Goal: Task Accomplishment & Management: Use online tool/utility

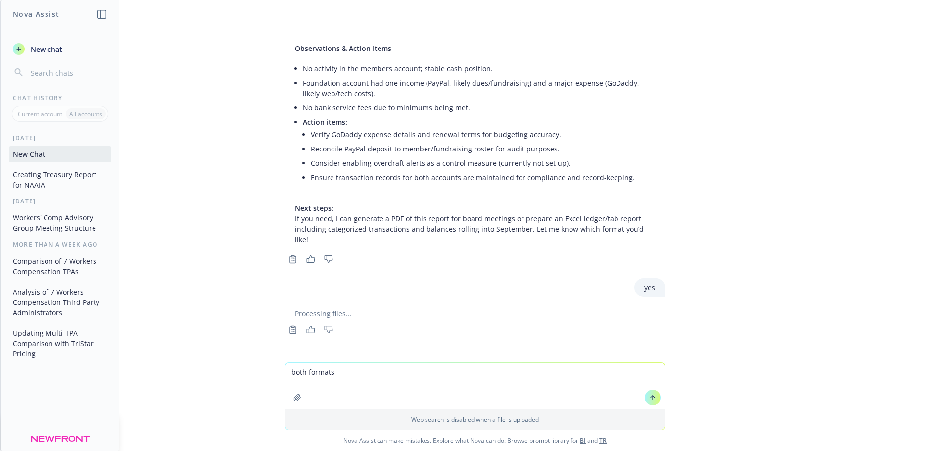
scroll to position [658, 0]
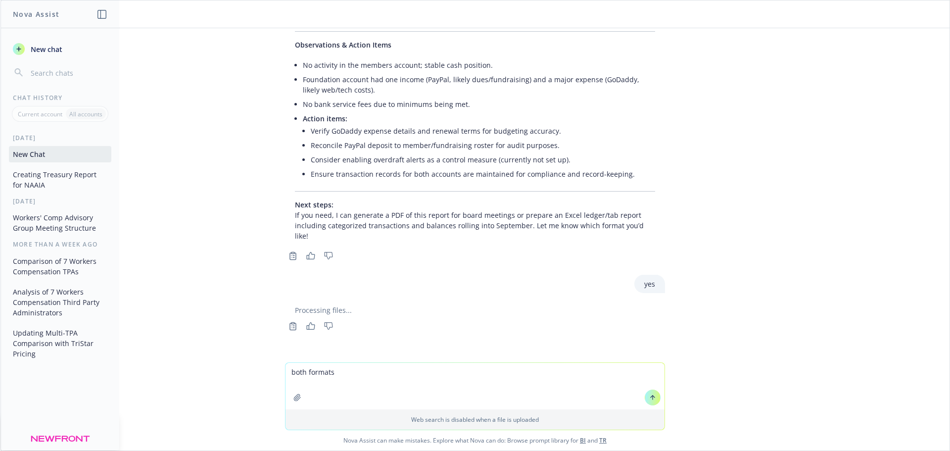
click at [328, 383] on textarea "both formats" at bounding box center [474, 386] width 379 height 47
drag, startPoint x: 357, startPoint y: 377, endPoint x: 252, endPoint y: 374, distance: 105.4
click at [252, 374] on div "both formats Web search is disabled when a file is uploaded Nova Assist can mak…" at bounding box center [474, 406] width 949 height 88
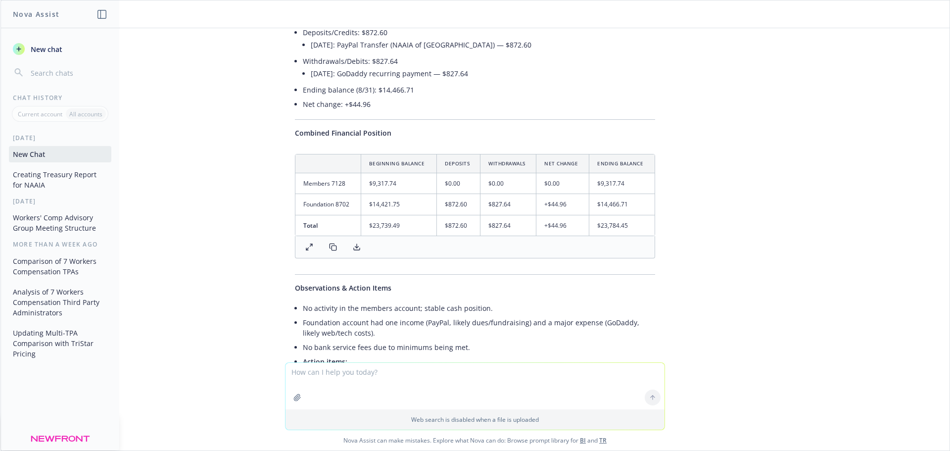
scroll to position [411, 0]
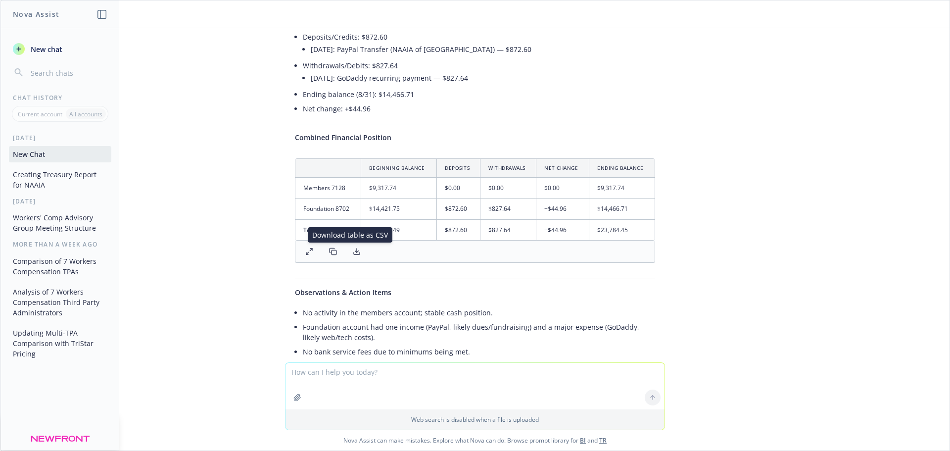
click at [353, 249] on icon at bounding box center [357, 251] width 8 height 8
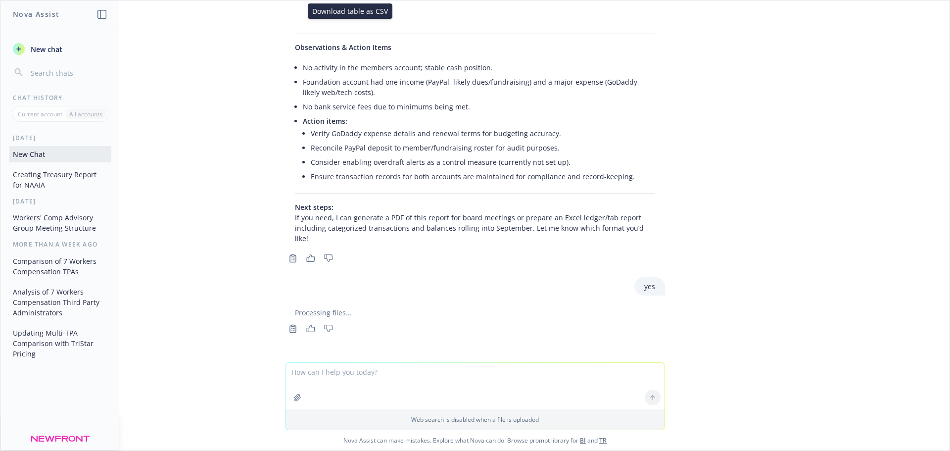
scroll to position [658, 0]
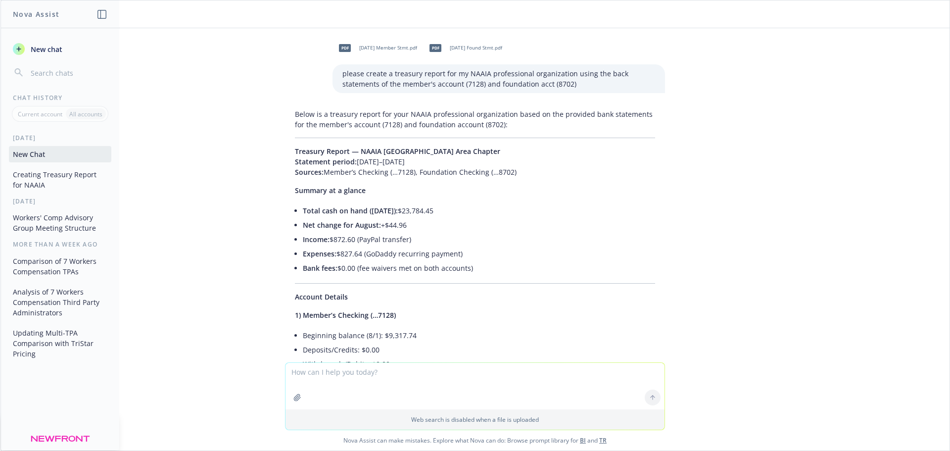
scroll to position [0, 0]
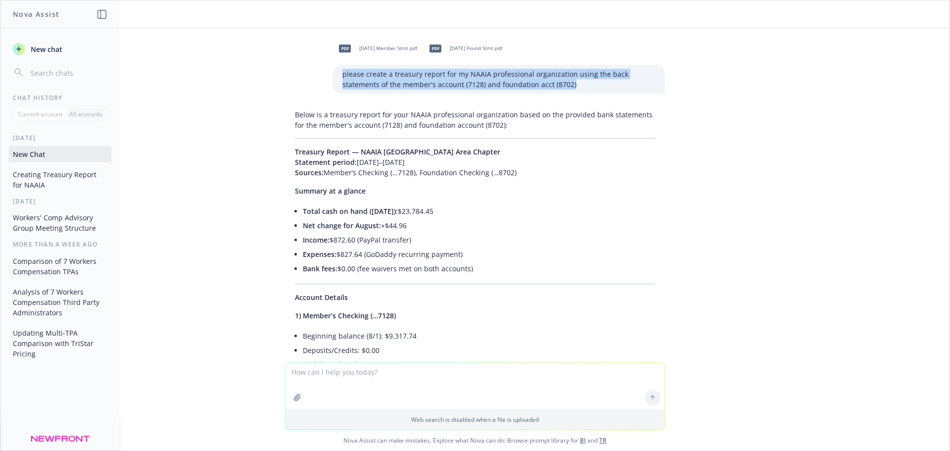
drag, startPoint x: 587, startPoint y: 84, endPoint x: 326, endPoint y: 77, distance: 261.3
click at [332, 77] on div "please create a treasury report for my NAAIA professional organization using th…" at bounding box center [498, 79] width 332 height 29
copy p "please create a treasury report for my NAAIA professional organization using th…"
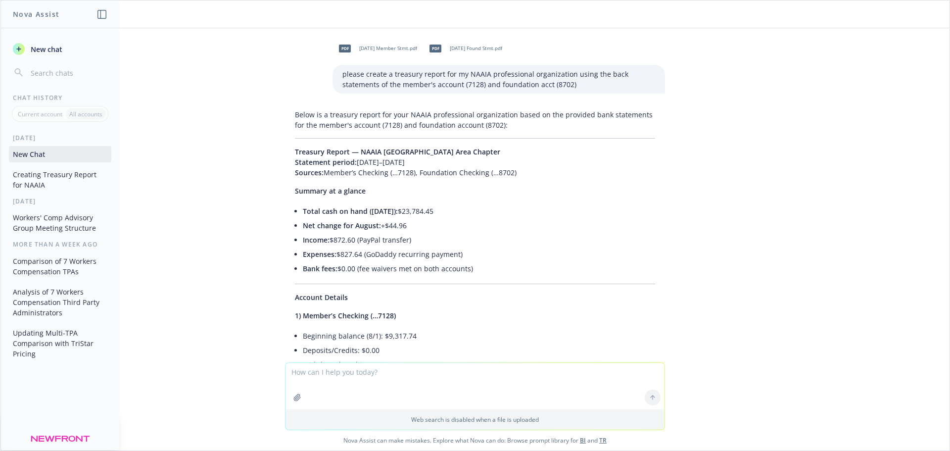
click at [308, 374] on textarea at bounding box center [474, 386] width 379 height 47
paste textarea "please create a treasury report for my NAAIA professional organization using th…"
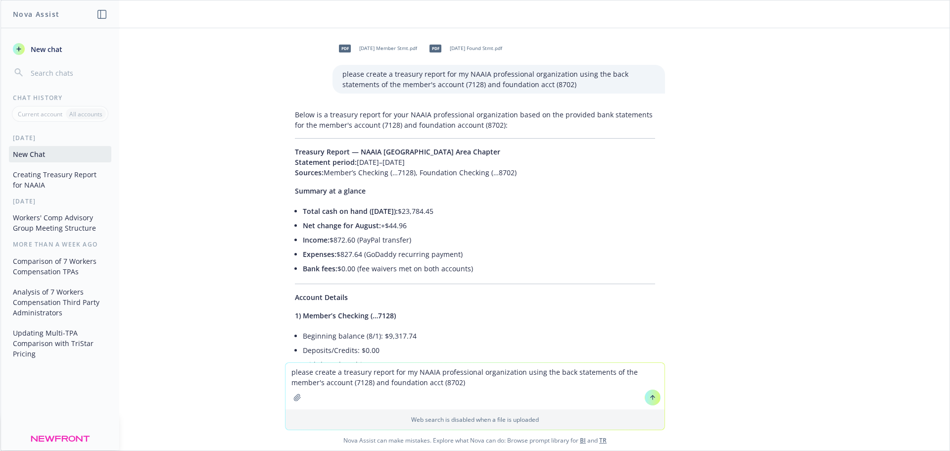
type textarea "please create a treasury report for my NAAIA professional organization using th…"
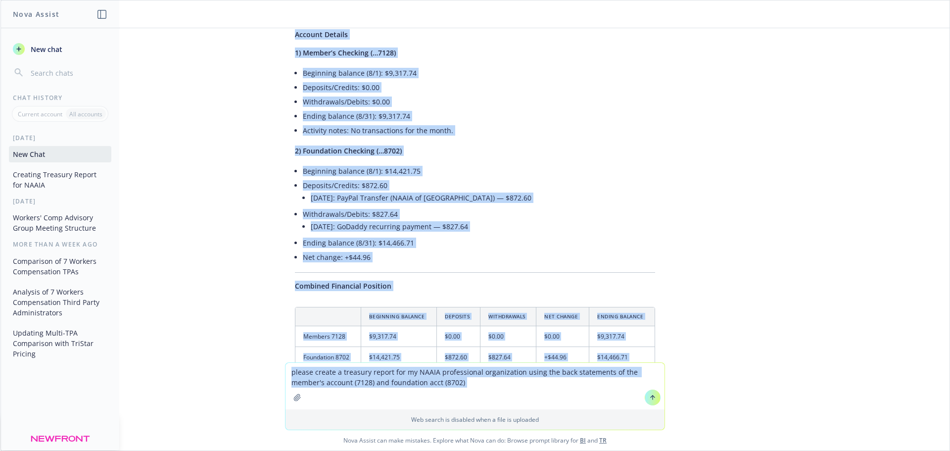
scroll to position [658, 0]
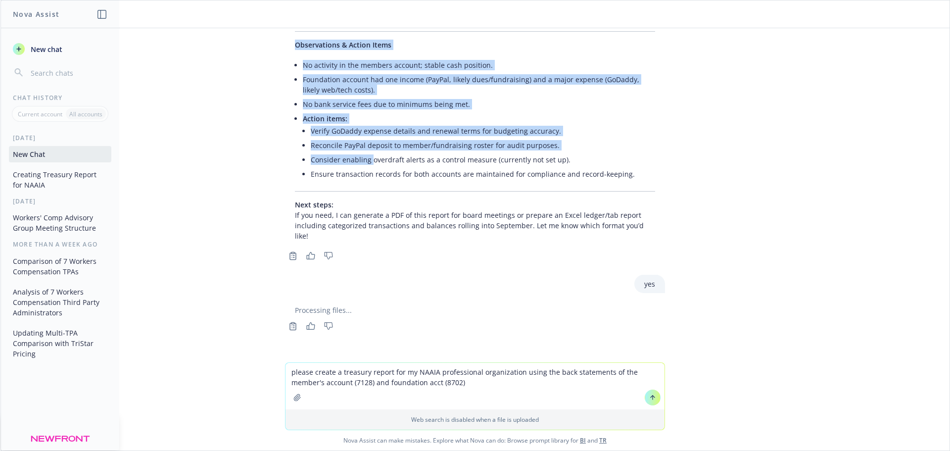
drag, startPoint x: 366, startPoint y: 46, endPoint x: 364, endPoint y: 156, distance: 109.8
click at [364, 156] on div "pdf [DATE] Member Stmt.pdf pdf [DATE] Found Stmt.pdf please create a treasury r…" at bounding box center [474, 195] width 949 height 334
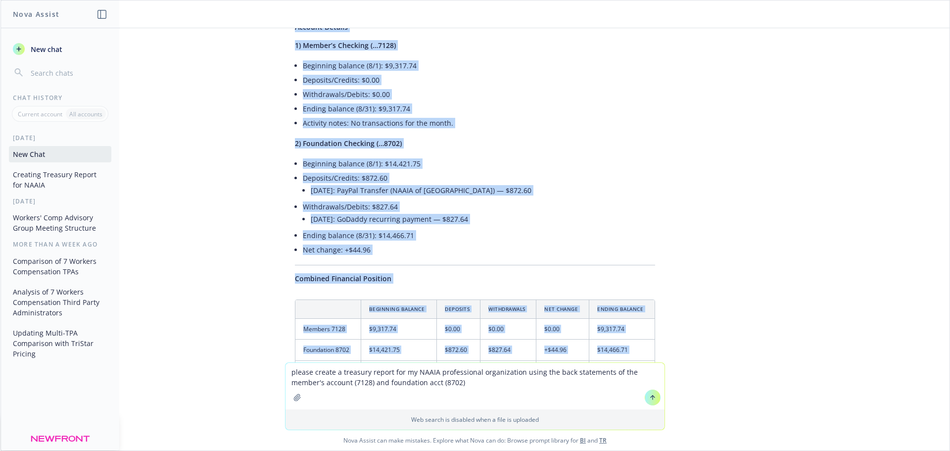
scroll to position [164, 0]
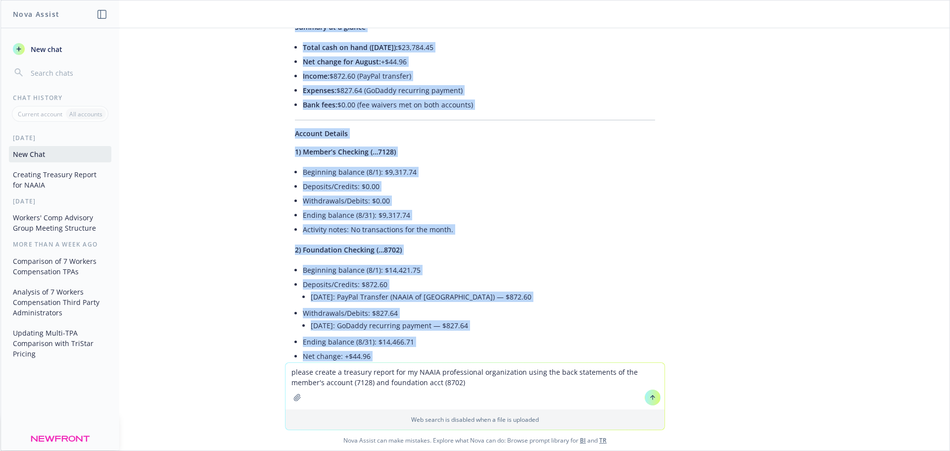
drag, startPoint x: 454, startPoint y: 337, endPoint x: 473, endPoint y: 329, distance: 21.1
click at [455, 336] on li "Ending balance (8/31): $14,466.71" at bounding box center [479, 341] width 352 height 14
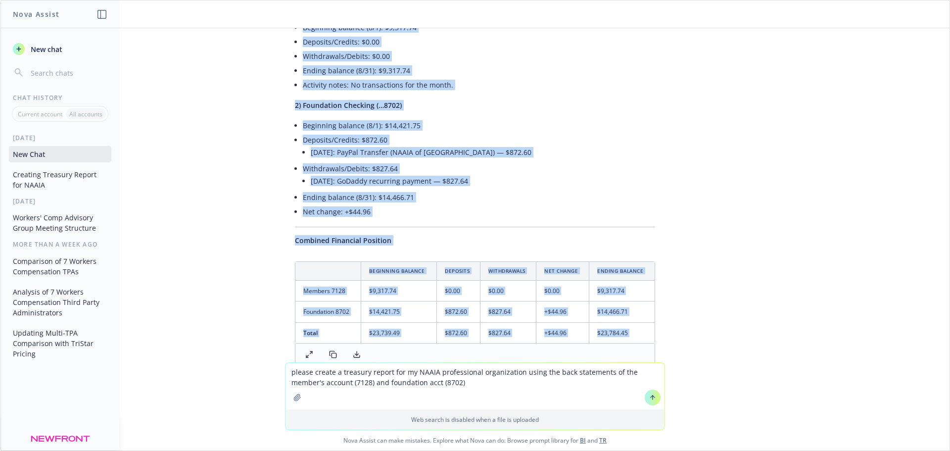
scroll to position [312, 0]
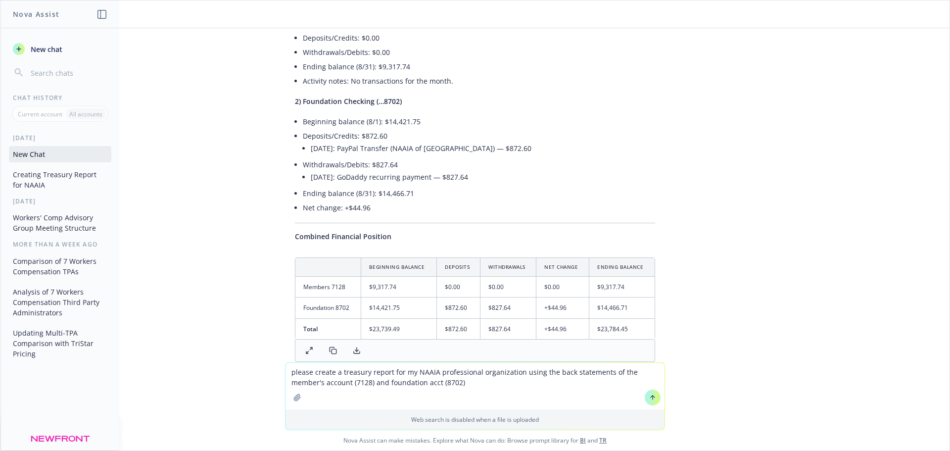
click at [309, 400] on textarea "please create a treasury report for my NAAIA professional organization using th…" at bounding box center [474, 386] width 379 height 47
click at [298, 399] on button "button" at bounding box center [297, 397] width 16 height 16
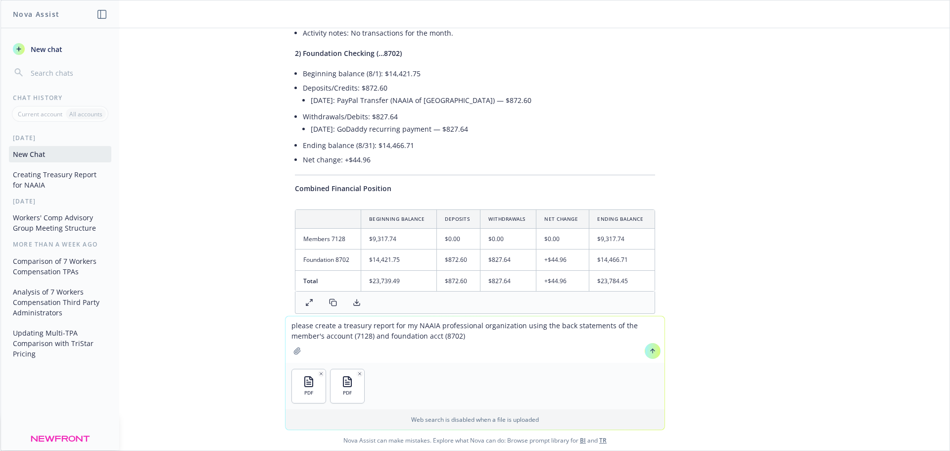
click at [649, 351] on icon at bounding box center [652, 350] width 7 height 7
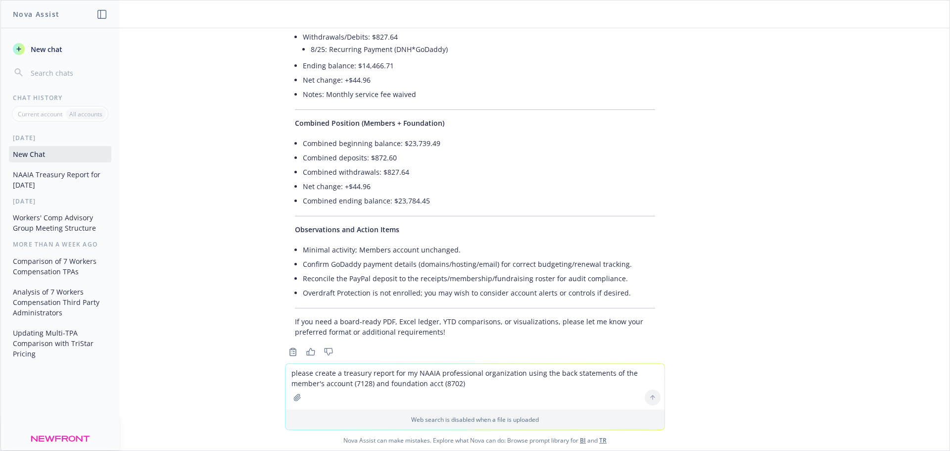
scroll to position [1395, 0]
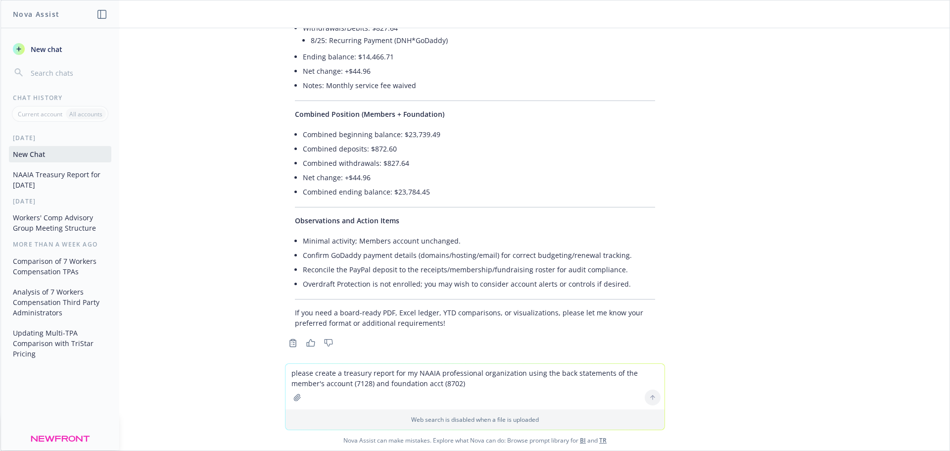
click at [320, 378] on textarea "please create a treasury report for my NAAIA professional organization using th…" at bounding box center [474, 387] width 379 height 46
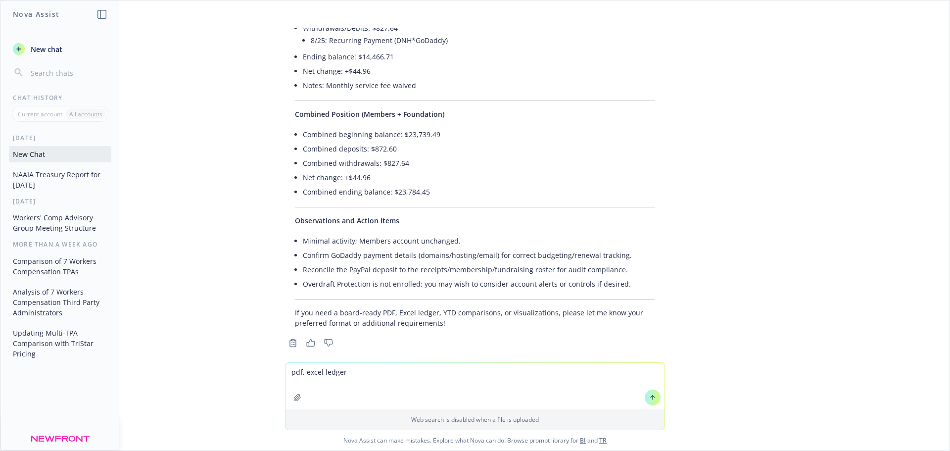
type textarea "pdf, excel ledger"
click at [653, 399] on button at bounding box center [653, 397] width 16 height 16
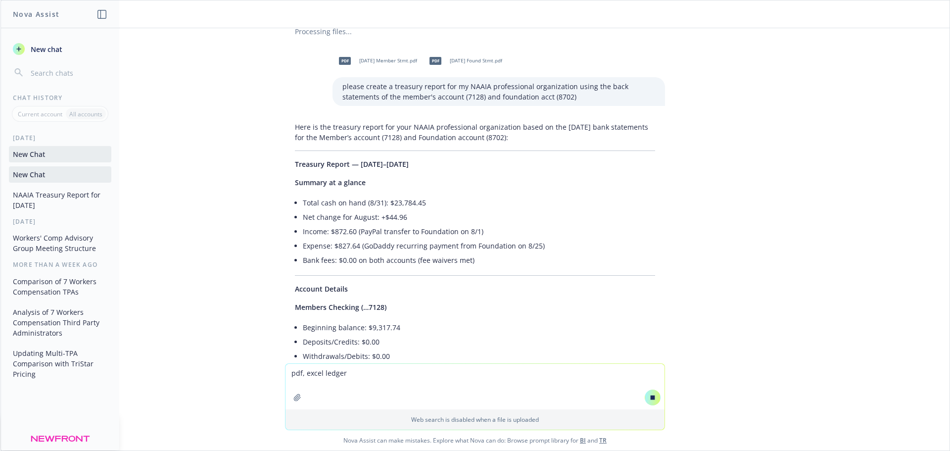
scroll to position [911, 0]
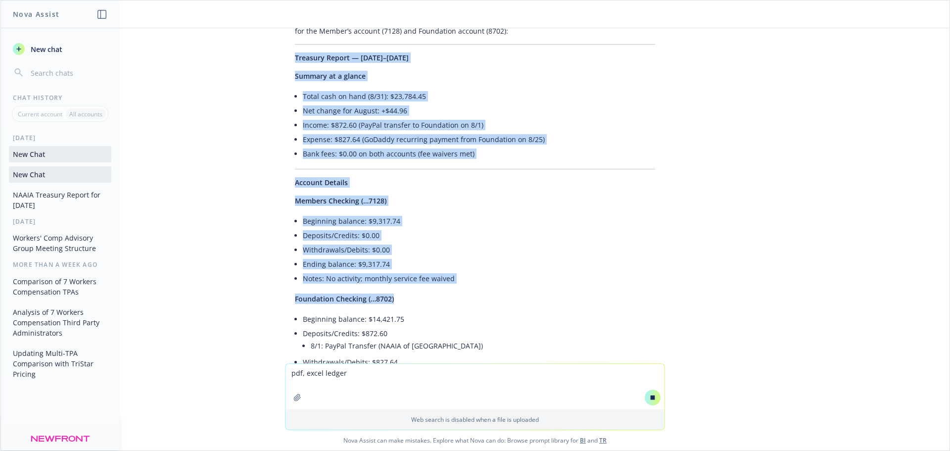
drag, startPoint x: 289, startPoint y: 164, endPoint x: 501, endPoint y: 314, distance: 260.1
click at [501, 314] on div "Here is the treasury report for your NAAIA professional organization based on t…" at bounding box center [475, 338] width 380 height 655
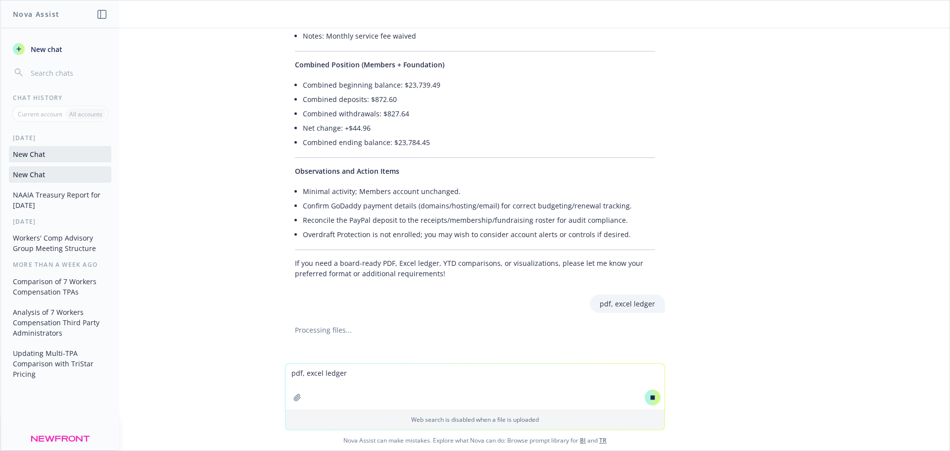
scroll to position [1410, 0]
drag, startPoint x: 515, startPoint y: 287, endPoint x: 518, endPoint y: 267, distance: 20.6
click at [518, 267] on div "pdf [DATE] Member Stmt.pdf pdf [DATE] Found Stmt.pdf please create a treasury r…" at bounding box center [474, 195] width 949 height 335
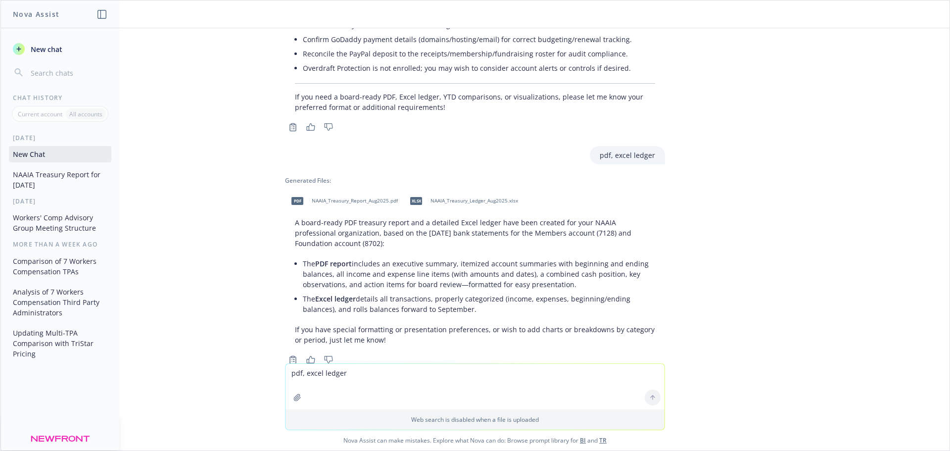
scroll to position [1628, 0]
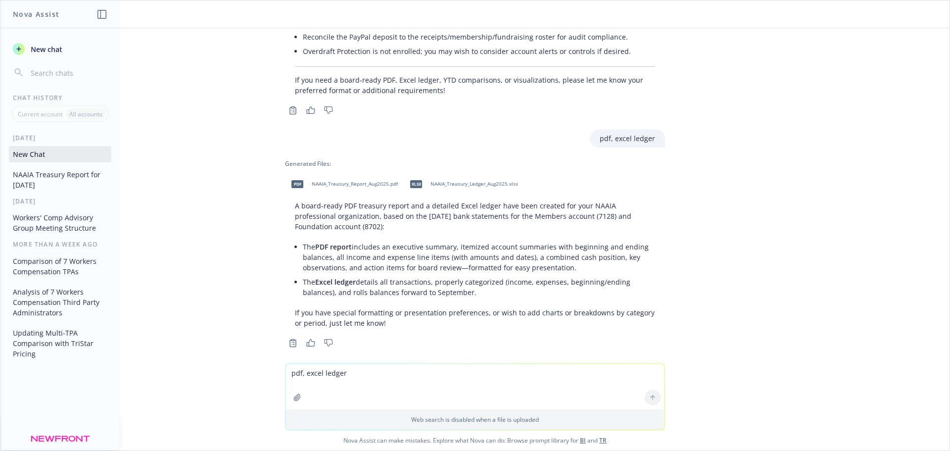
click at [336, 172] on div "pdf NAAIA_Treasury_Report_Aug2025.pdf" at bounding box center [342, 184] width 115 height 25
click at [460, 181] on span "NAAIA_Treasury_Ledger_Aug2025.xlsx" at bounding box center [474, 184] width 88 height 6
click at [301, 374] on textarea "pdf, excel ledger" at bounding box center [474, 387] width 379 height 46
type textarea "H"
type textarea "W"
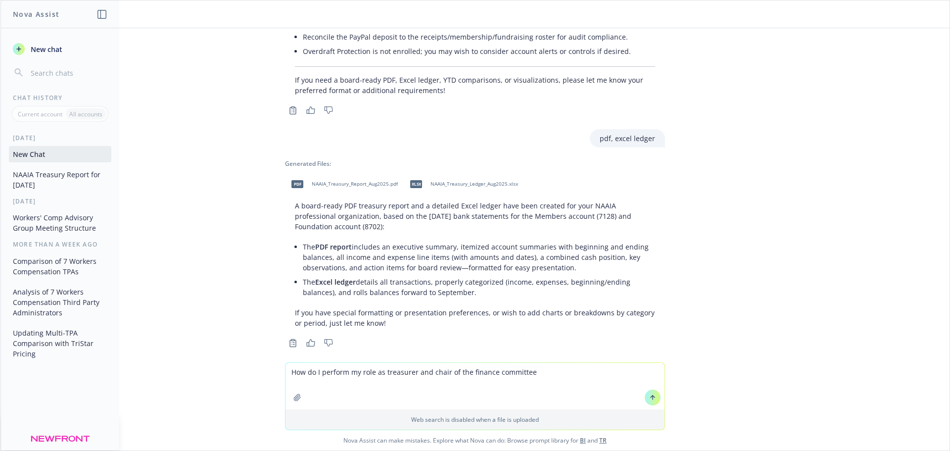
type textarea "How do I perform my role as treasurer and chair of the finance committee?"
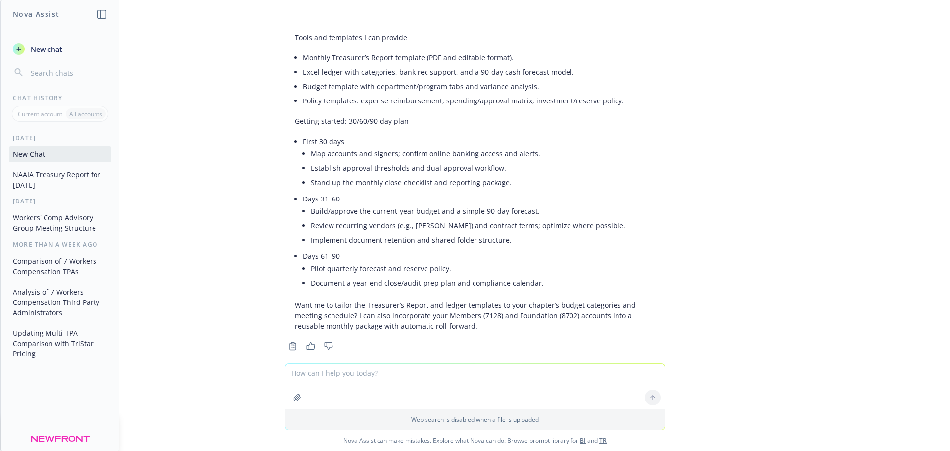
scroll to position [3232, 0]
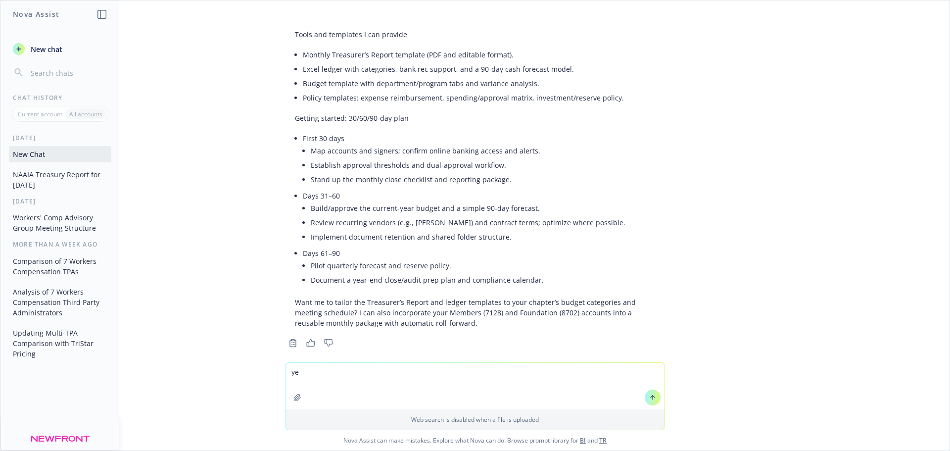
type textarea "yes"
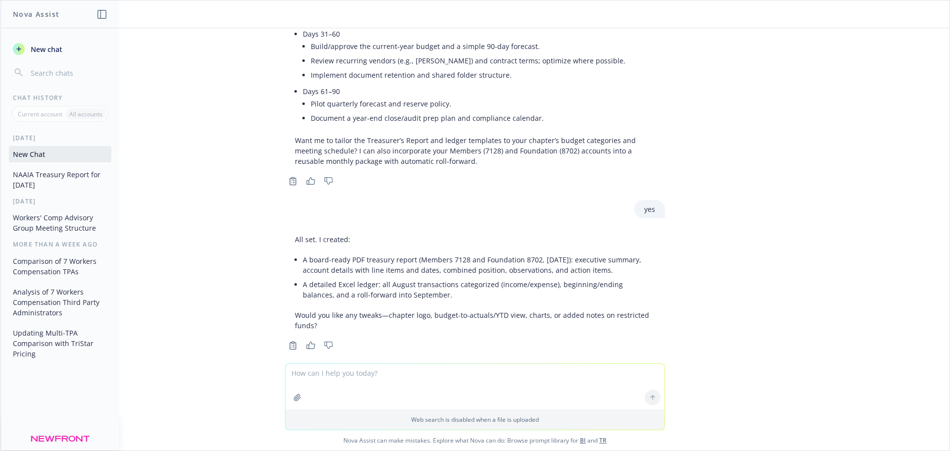
scroll to position [3397, 0]
click at [290, 380] on textarea at bounding box center [474, 387] width 379 height 46
paste textarea "/\/\I/\ NATIONAL AFRICAN AMERICAN INSURANCE ASSOCIATION SAN FRANCISCO"
type textarea "/\/\I/\ NATIONAL AFRICAN AMERICAN INSURANCE ASSOCIATION SAN FRANCISCO"
click at [472, 348] on icon at bounding box center [475, 344] width 12 height 12
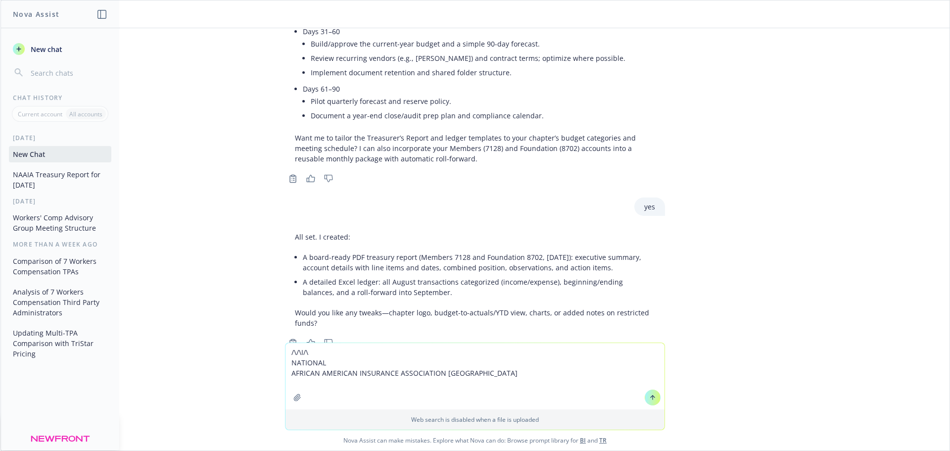
scroll to position [3418, 0]
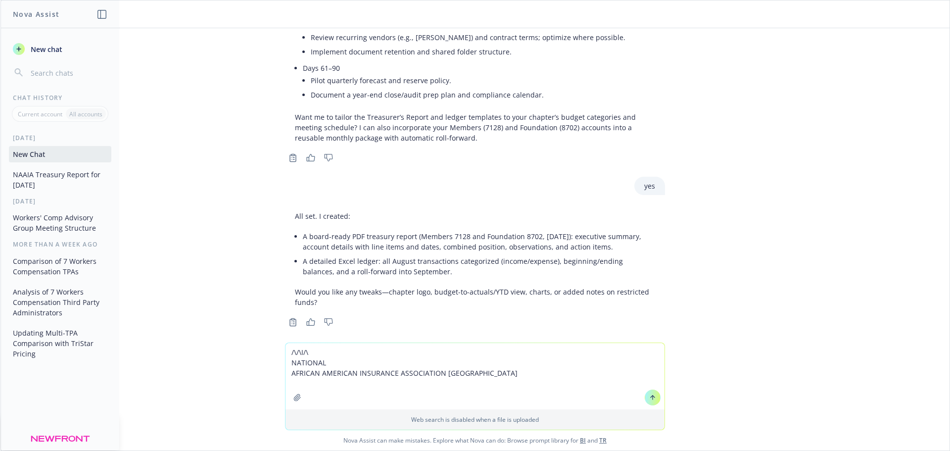
click at [650, 394] on icon at bounding box center [652, 397] width 7 height 7
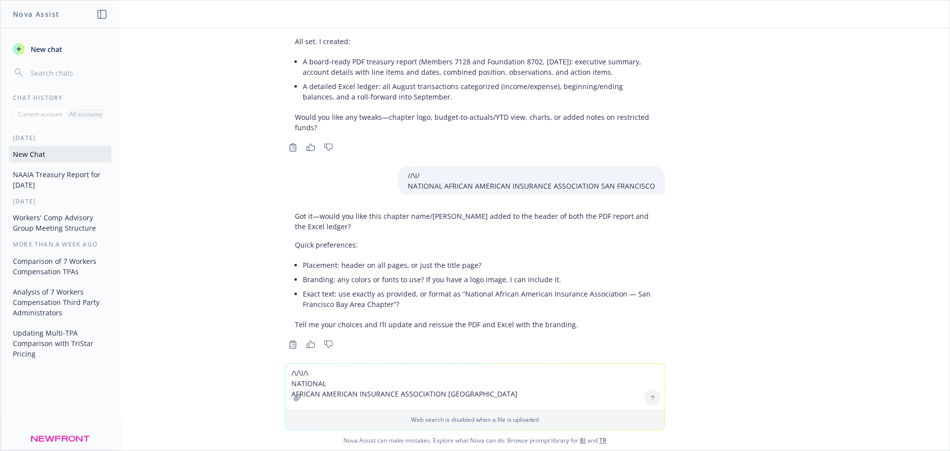
scroll to position [3594, 0]
click at [318, 365] on textarea "/\/\I/\ NATIONAL AFRICAN AMERICAN INSURANCE ASSOCIATION SAN FRANCISCO" at bounding box center [474, 387] width 379 height 46
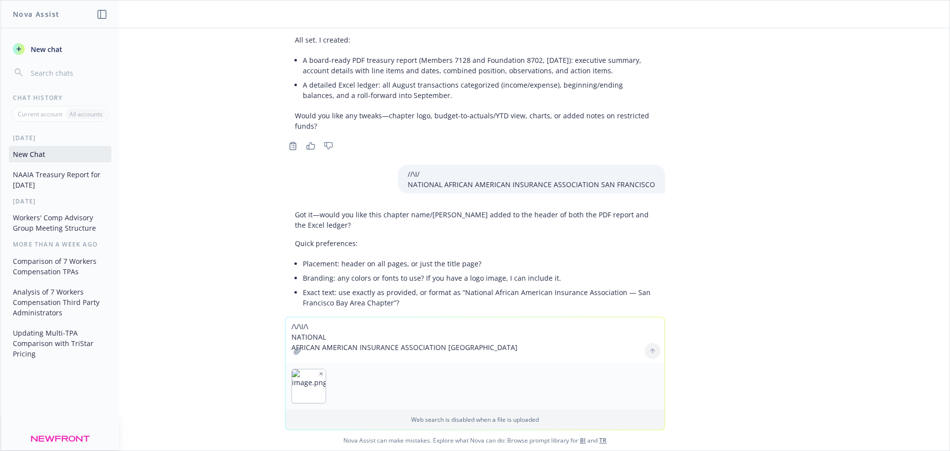
click at [652, 350] on div at bounding box center [653, 351] width 24 height 24
drag, startPoint x: 322, startPoint y: 390, endPoint x: 366, endPoint y: 392, distance: 43.6
click at [366, 392] on div at bounding box center [474, 386] width 379 height 47
click at [316, 329] on textarea "/\/\I/\ NATIONAL AFRICAN AMERICAN INSURANCE ASSOCIATION SAN FRANCISCO" at bounding box center [474, 340] width 379 height 46
type textarea "place logo attached"
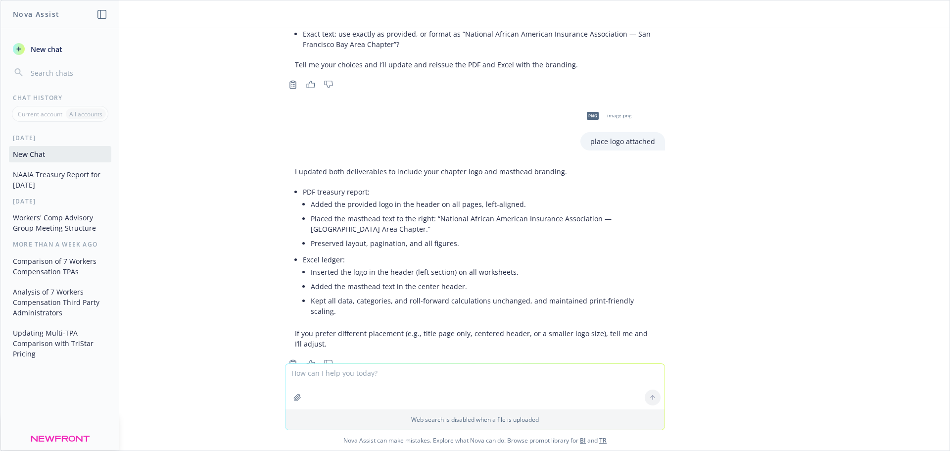
scroll to position [3862, 0]
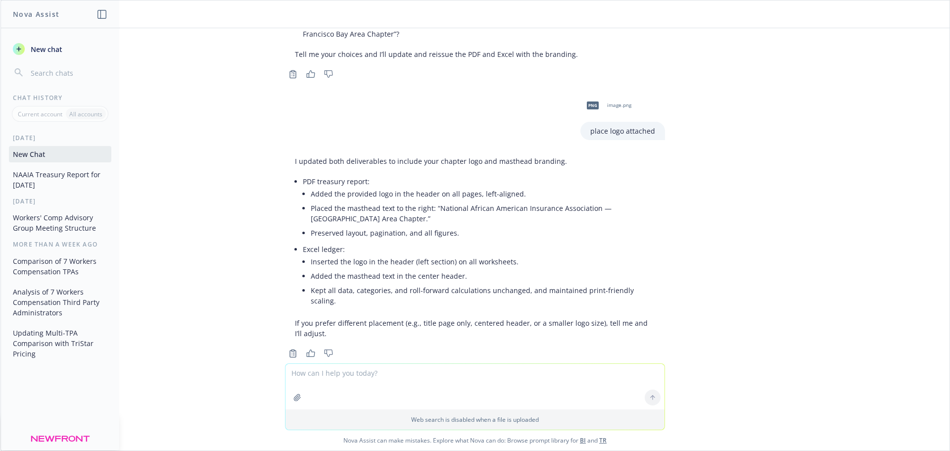
click at [601, 93] on div "png image.png" at bounding box center [606, 105] width 53 height 25
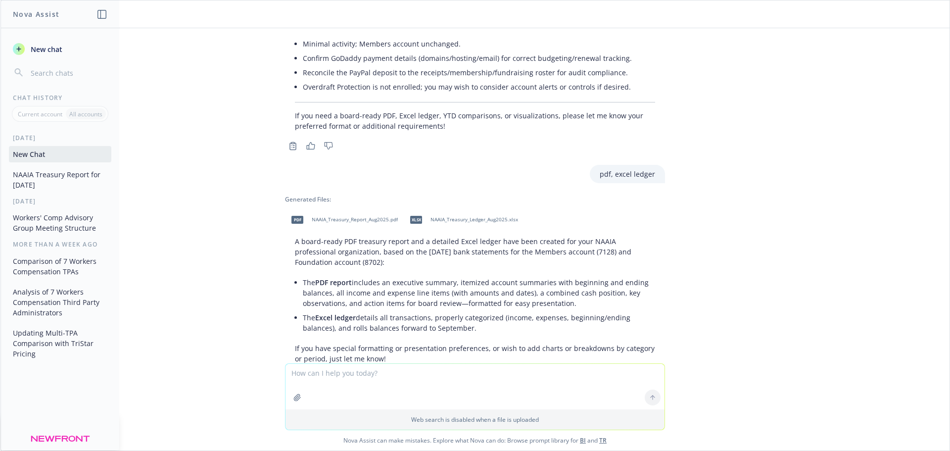
scroll to position [1587, 0]
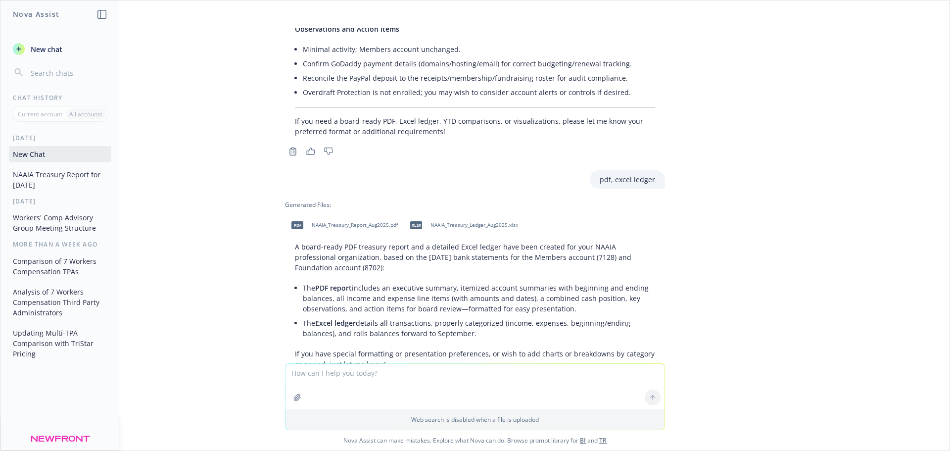
click at [328, 222] on span "NAAIA_Treasury_Report_Aug2025.pdf" at bounding box center [355, 225] width 86 height 6
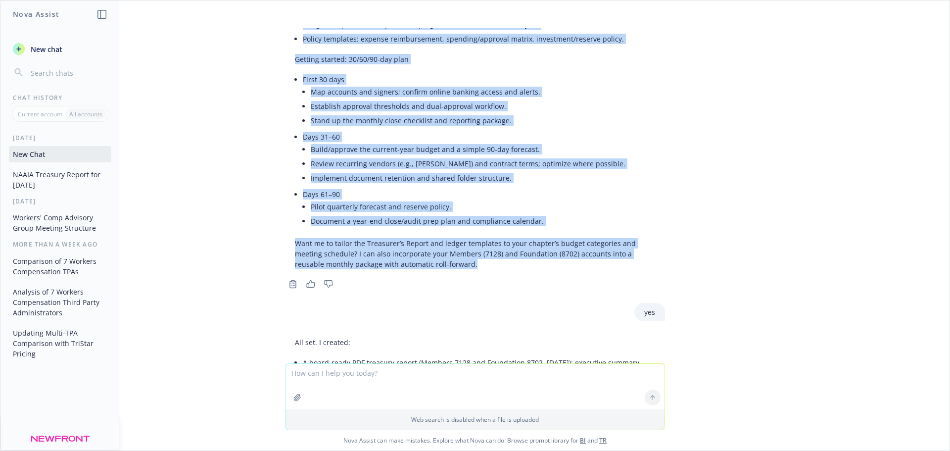
scroll to position [3269, 0]
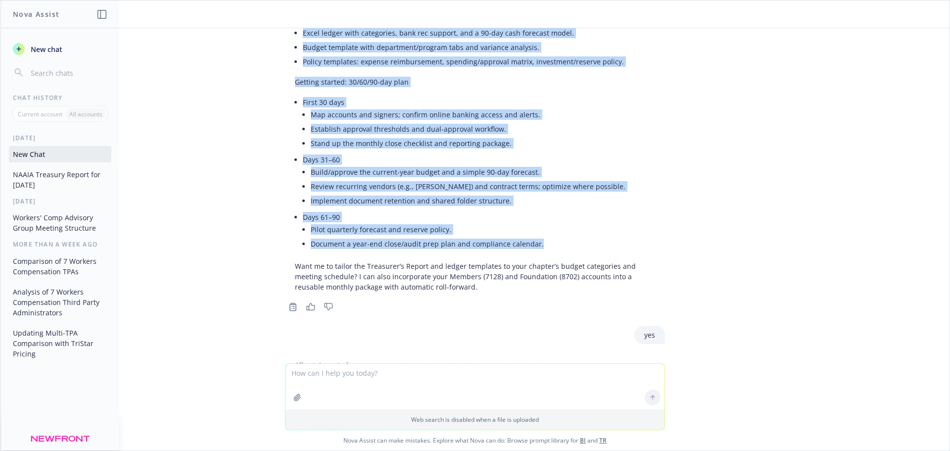
drag, startPoint x: 283, startPoint y: 143, endPoint x: 532, endPoint y: 230, distance: 263.3
copy div "Core responsibilities Stewardship and controls Maintain custody and oversight o…"
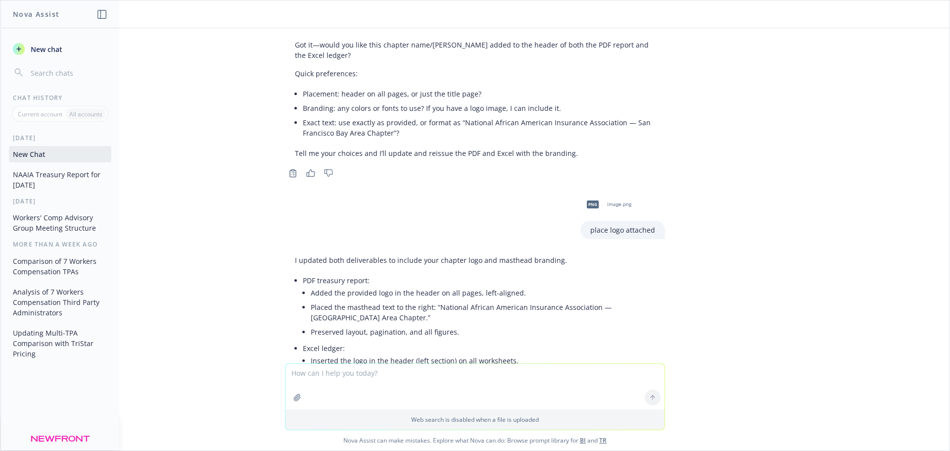
scroll to position [3862, 0]
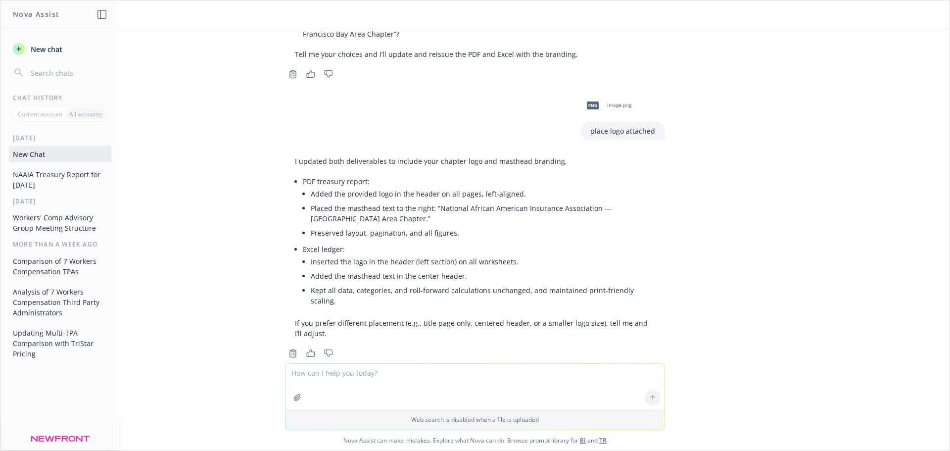
click at [613, 93] on div "png image.png" at bounding box center [606, 105] width 53 height 25
click at [323, 378] on textarea at bounding box center [474, 387] width 379 height 46
type textarea "where are the deliverables with the logo"
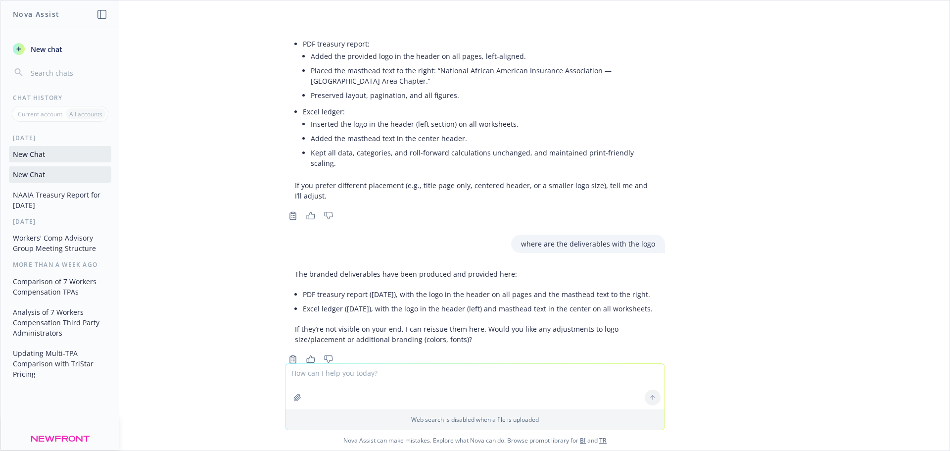
scroll to position [4006, 0]
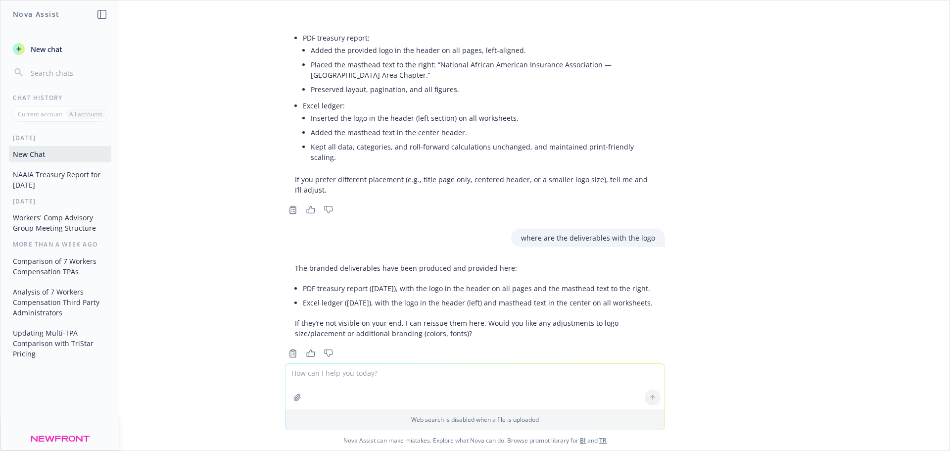
click at [353, 281] on li "PDF treasury report ([DATE]), with the logo in the header on all pages and the …" at bounding box center [479, 288] width 352 height 14
click at [369, 281] on li "PDF treasury report ([DATE]), with the logo in the header on all pages and the …" at bounding box center [479, 288] width 352 height 14
click at [373, 295] on li "Excel ledger ([DATE]), with the logo in the header (left) and masthead text in …" at bounding box center [479, 302] width 352 height 14
click at [430, 364] on textarea at bounding box center [474, 387] width 379 height 46
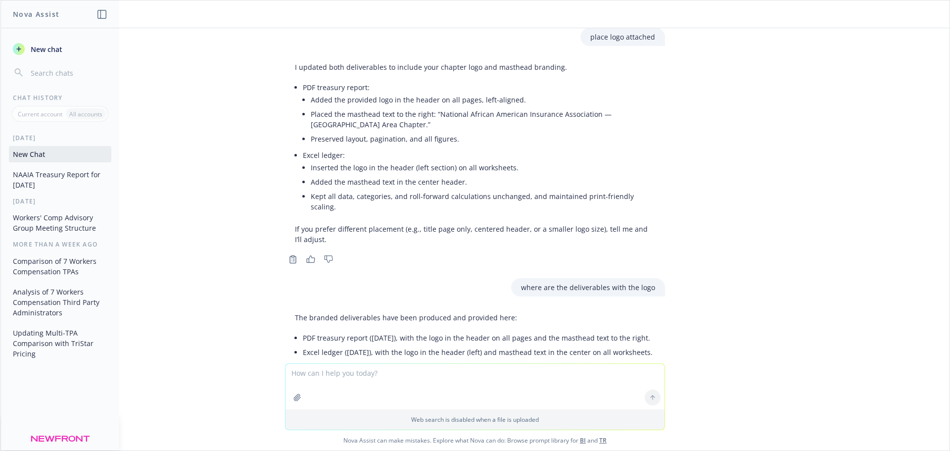
scroll to position [3907, 0]
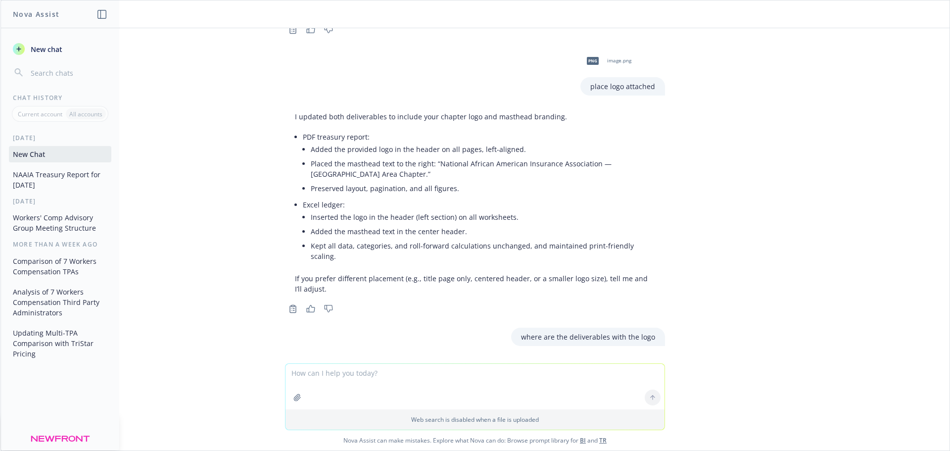
click at [502, 241] on li "Kept all data, categories, and roll-forward calculations unchanged, and maintai…" at bounding box center [483, 250] width 344 height 25
click at [374, 273] on p "If you prefer different placement (e.g., title page only, centered header, or a…" at bounding box center [475, 283] width 360 height 21
drag, startPoint x: 501, startPoint y: 310, endPoint x: 485, endPoint y: 321, distance: 19.5
click at [501, 328] on div "where are the deliverables with the logo" at bounding box center [475, 337] width 396 height 18
click at [406, 358] on div "The branded deliverables have been produced and provided here: PDF treasury rep…" at bounding box center [475, 400] width 380 height 84
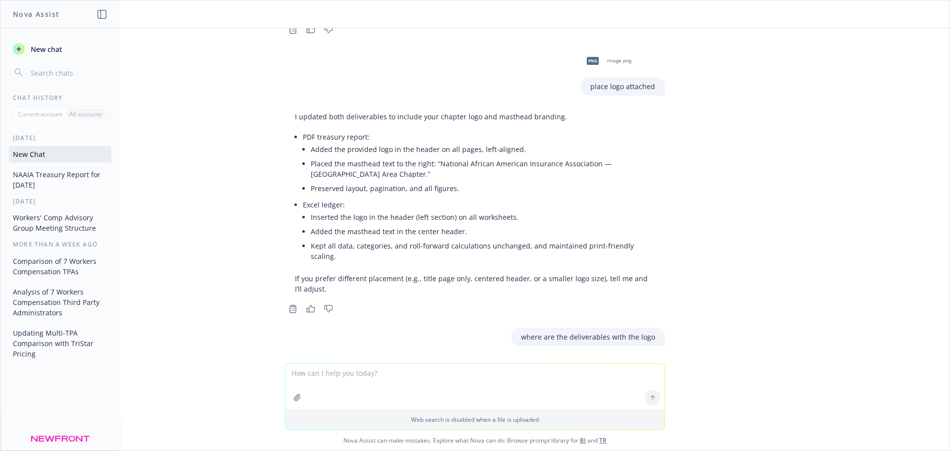
scroll to position [4006, 0]
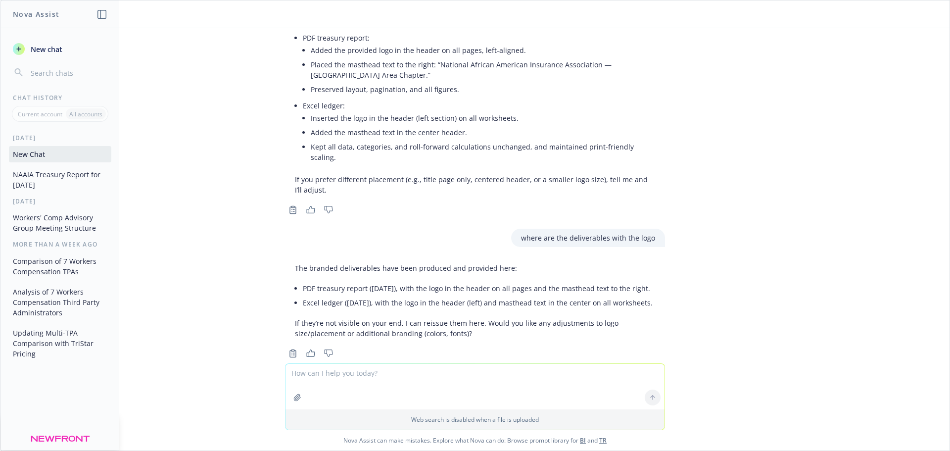
click at [314, 368] on textarea at bounding box center [474, 387] width 379 height 46
type textarea "no adjustments. reissue"
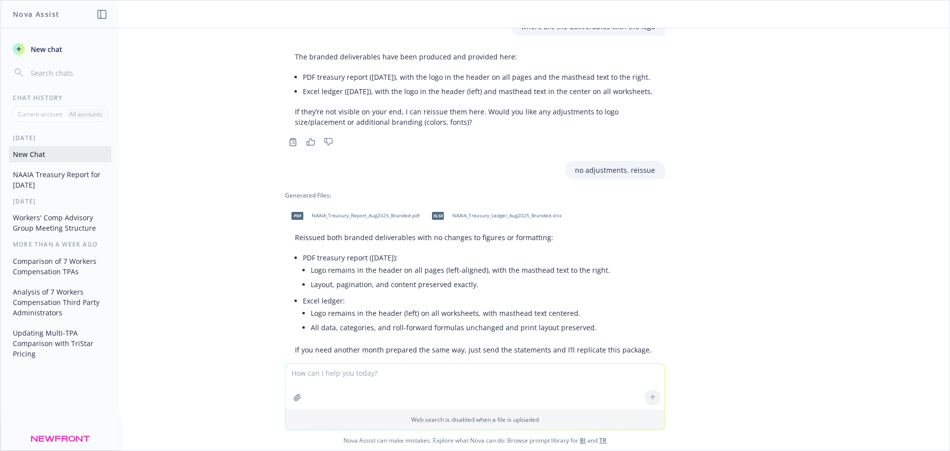
scroll to position [4233, 0]
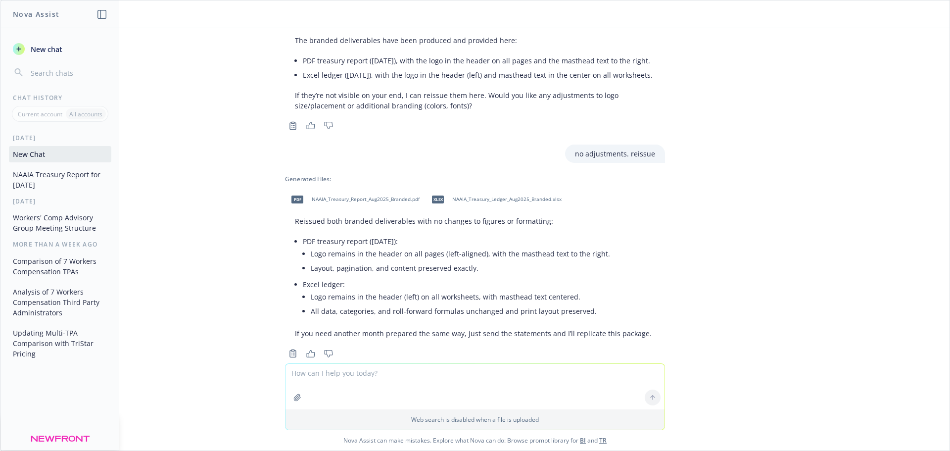
drag, startPoint x: 314, startPoint y: 368, endPoint x: 357, endPoint y: 178, distance: 195.3
click at [357, 196] on span "NAAIA_Treasury_Report_Aug2025_Branded.pdf" at bounding box center [366, 199] width 108 height 6
click at [499, 196] on span "NAAIA_Treasury_Ledger_Aug2025_Branded.xlsx" at bounding box center [506, 199] width 109 height 6
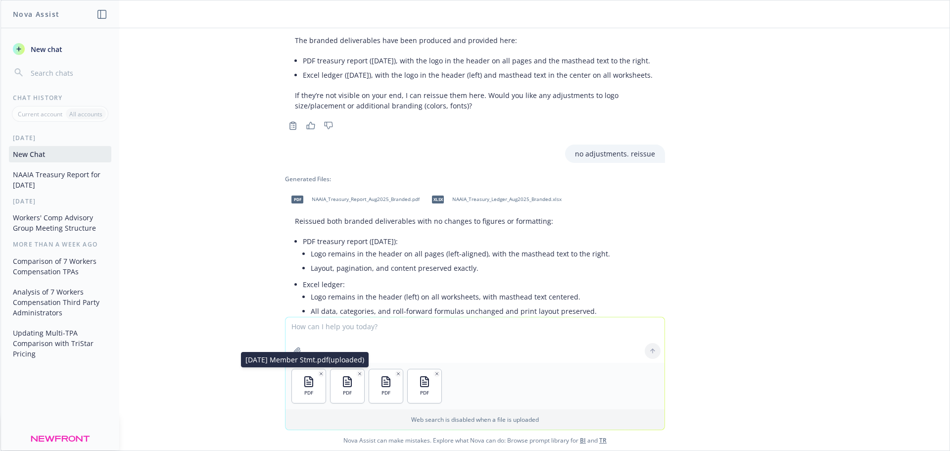
click at [574, 379] on div "PDF 7.31.25 Member Stmt.pdf (uploaded) 7.31.25 Member Stmt.pdf (uploaded) PDF P…" at bounding box center [474, 386] width 379 height 47
click at [328, 332] on textarea at bounding box center [474, 340] width 379 height 46
type textarea "please replicate for June and July"
click at [647, 344] on button at bounding box center [653, 351] width 16 height 16
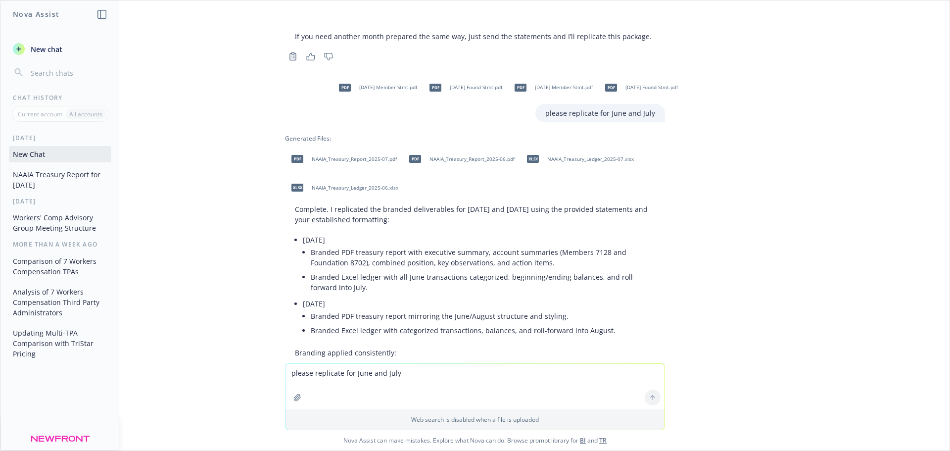
scroll to position [4580, 0]
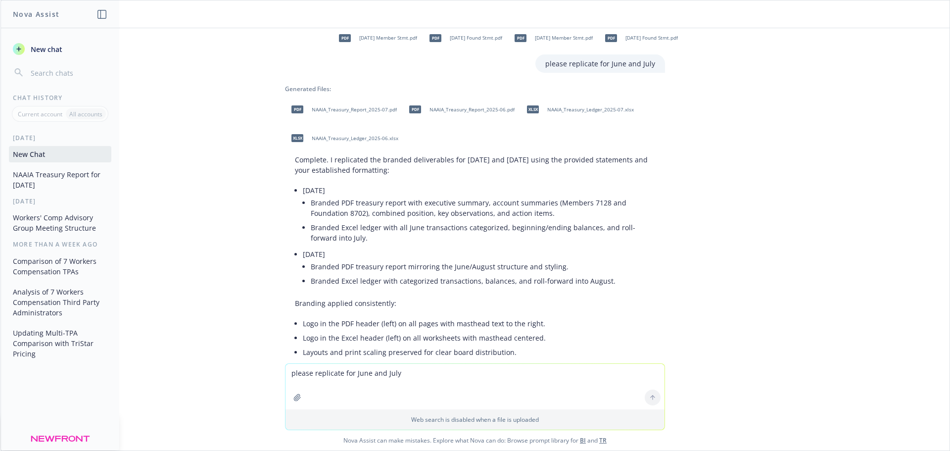
click at [341, 106] on span "NAAIA_Treasury_Report_2025-07.pdf" at bounding box center [354, 109] width 85 height 6
click at [456, 106] on span "NAAIA_Treasury_Report_2025-06.pdf" at bounding box center [471, 109] width 85 height 6
click at [565, 106] on span "NAAIA_Treasury_Ledger_2025-07.xlsx" at bounding box center [590, 109] width 87 height 6
click at [343, 135] on span "NAAIA_Treasury_Ledger_2025-06.xlsx" at bounding box center [355, 138] width 87 height 6
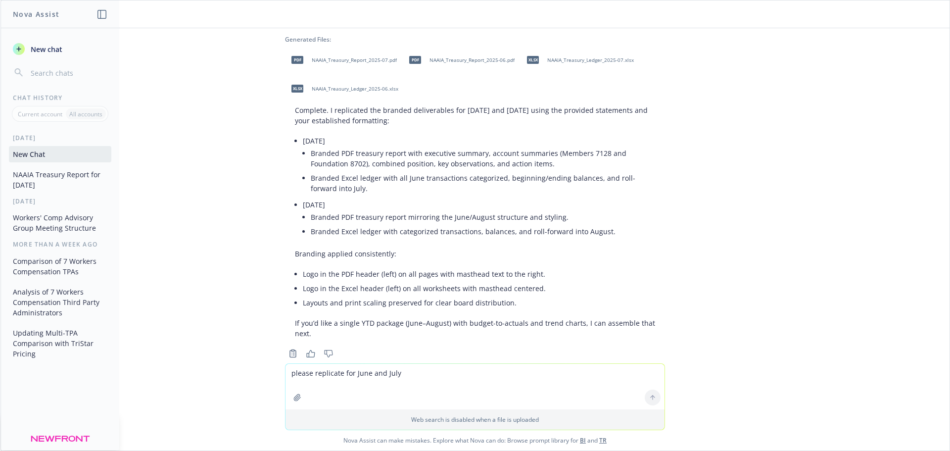
click at [329, 370] on textarea "please replicate for June and July" at bounding box center [474, 387] width 379 height 46
type textarea "Yes with a running template that I can recreate each month"
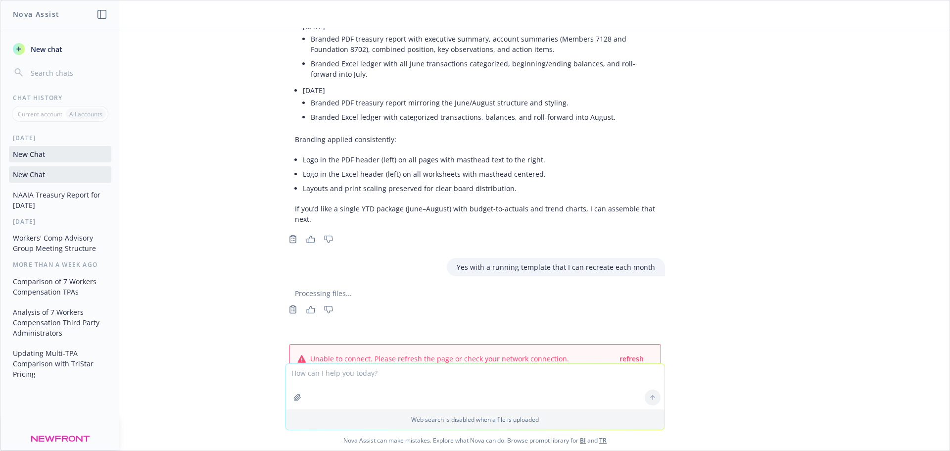
scroll to position [4756, 0]
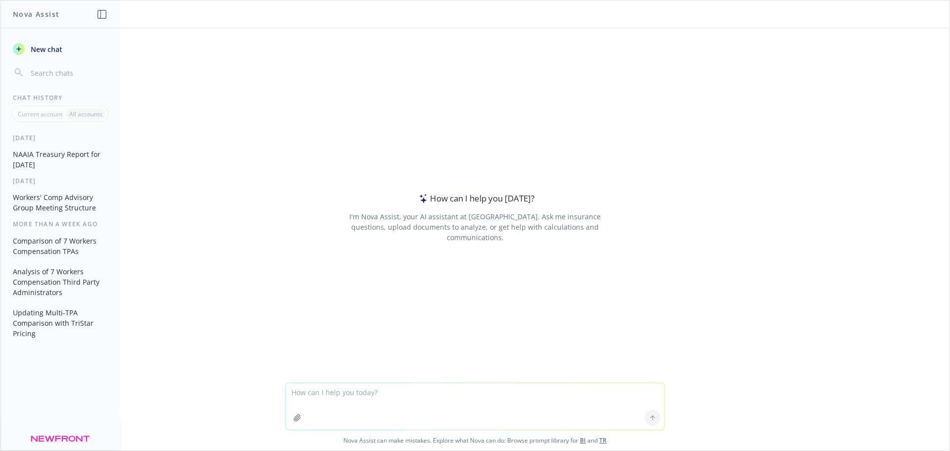
click at [28, 157] on button "NAAIA Treasury Report for [DATE]" at bounding box center [60, 159] width 102 height 27
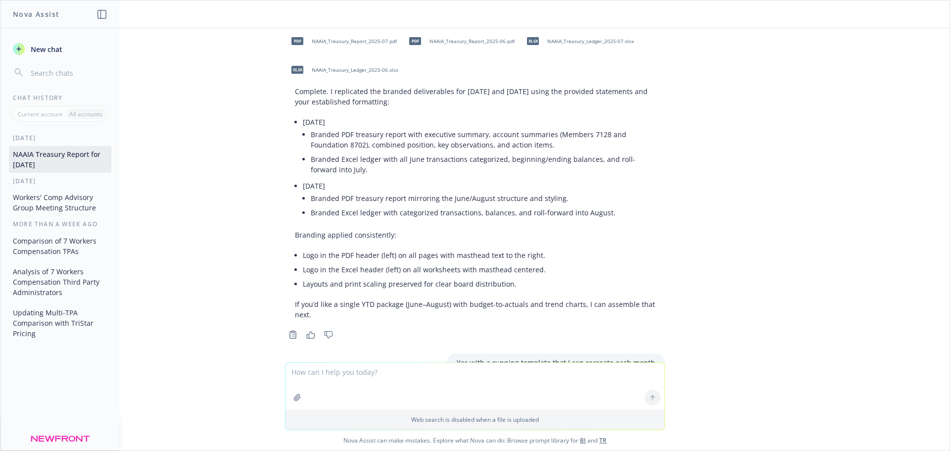
scroll to position [4867, 0]
click at [302, 375] on textarea at bounding box center [474, 386] width 379 height 47
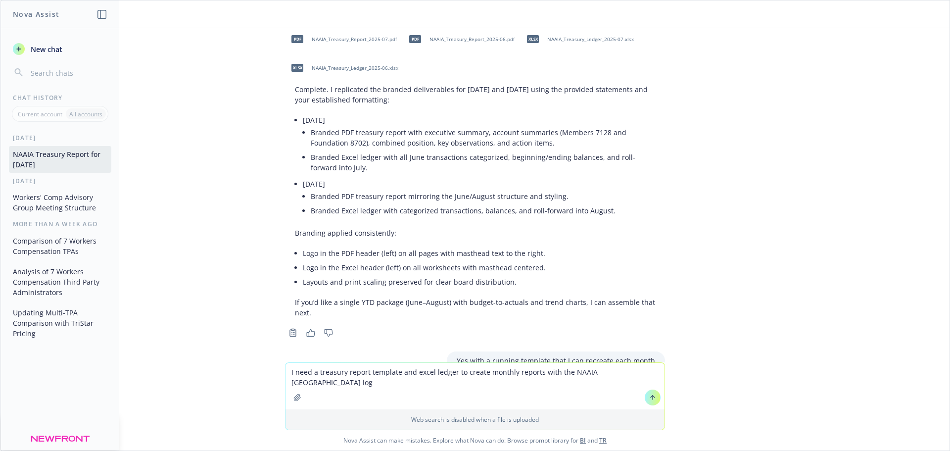
type textarea "I need a treasury report template and excel ledger to create monthly reports wi…"
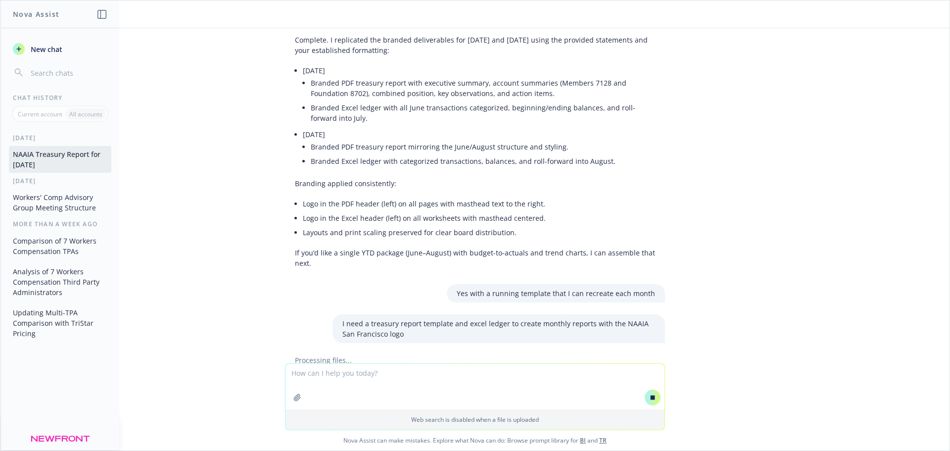
scroll to position [4744, 0]
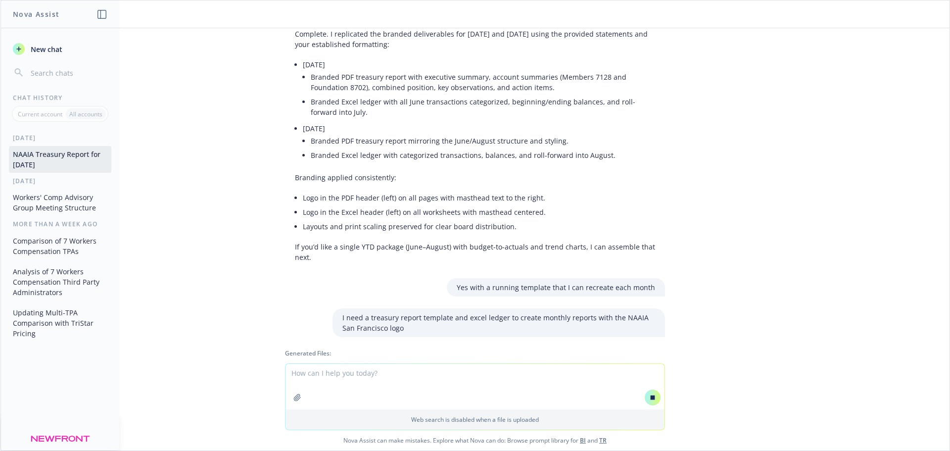
click at [733, 240] on div "pdf [DATE] Member Stmt.pdf pdf [DATE] Found Stmt.pdf please create a treasury r…" at bounding box center [474, 195] width 949 height 335
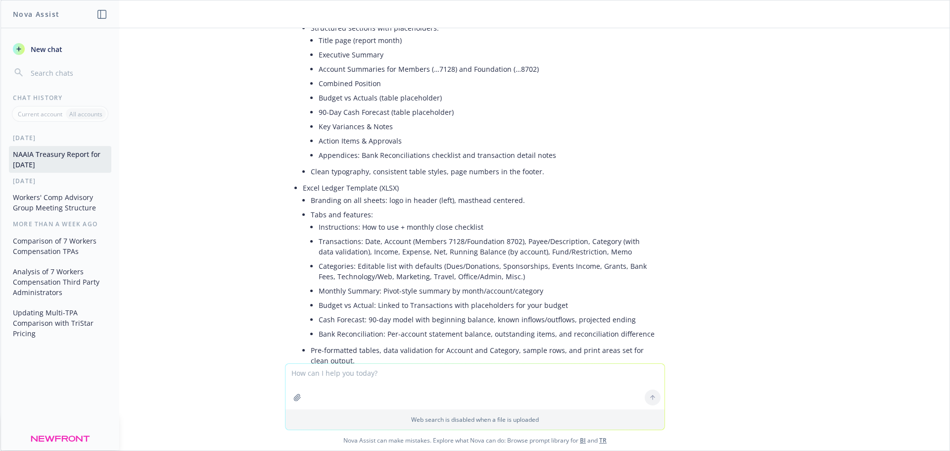
scroll to position [5414, 0]
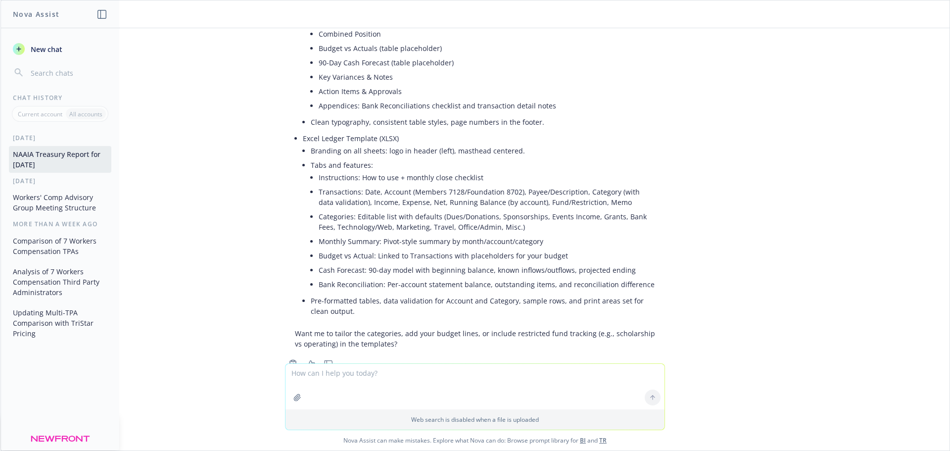
click at [332, 370] on textarea at bounding box center [474, 387] width 379 height 46
type textarea "yes"
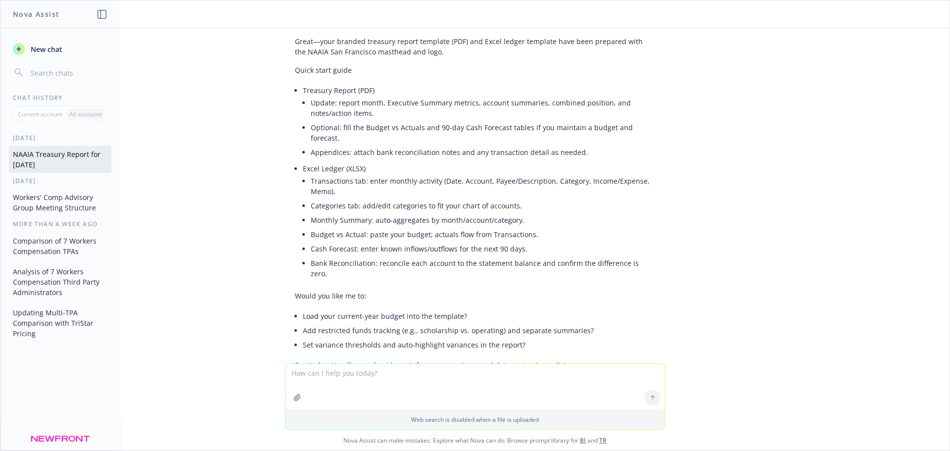
scroll to position [5795, 0]
type textarea "restricted funds tracking and variance threshold"
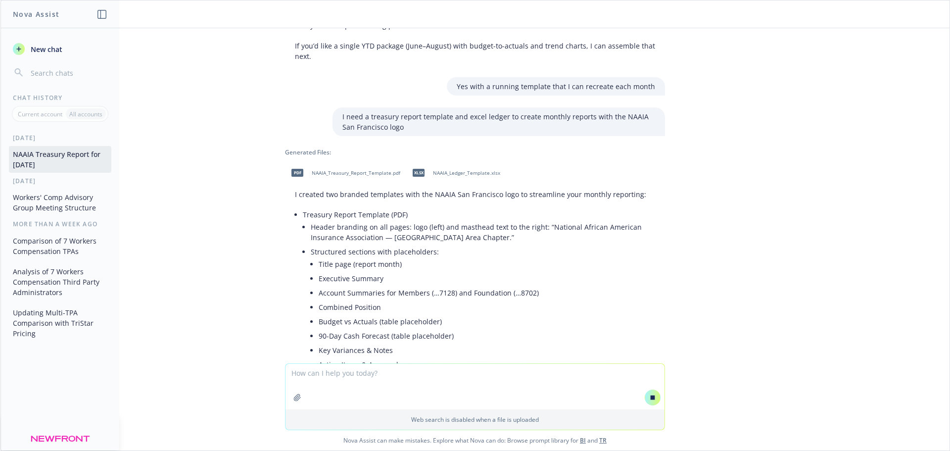
scroll to position [4929, 0]
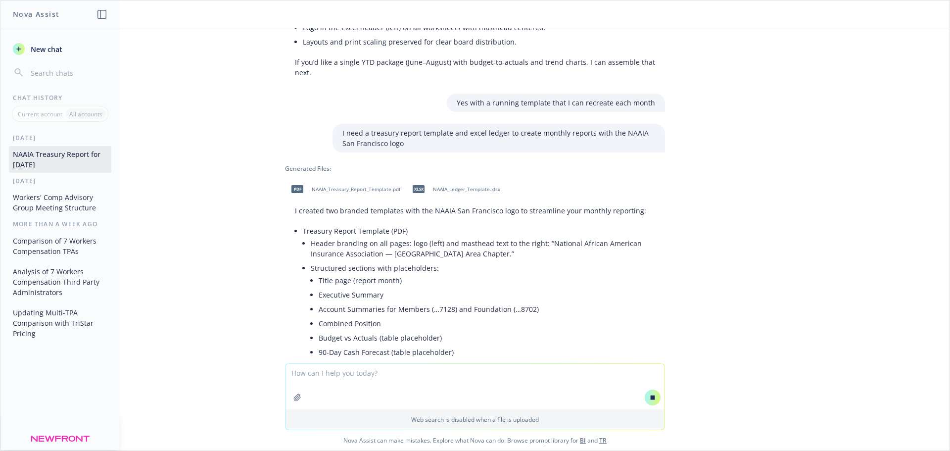
click at [325, 177] on div "pdf NAAIA_Treasury_Report_Template.pdf" at bounding box center [343, 189] width 117 height 25
click at [455, 186] on span "NAAIA_Ledger_Template.xlsx" at bounding box center [466, 189] width 67 height 6
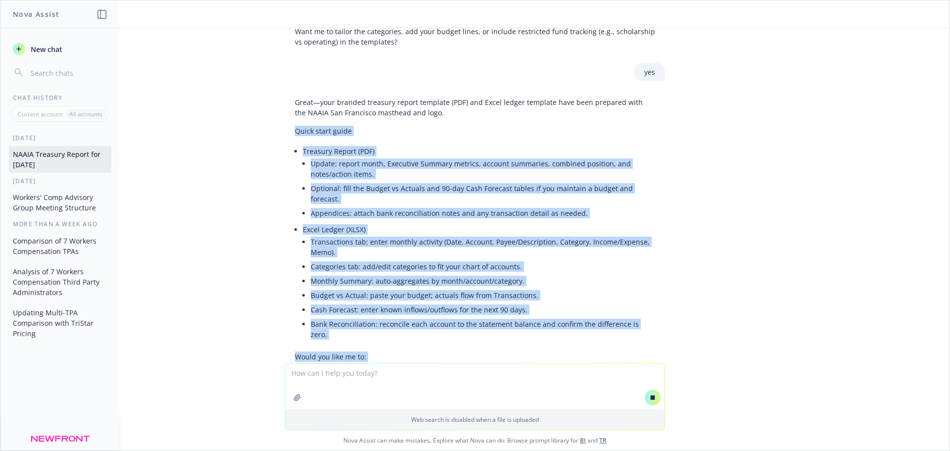
scroll to position [5582, 0]
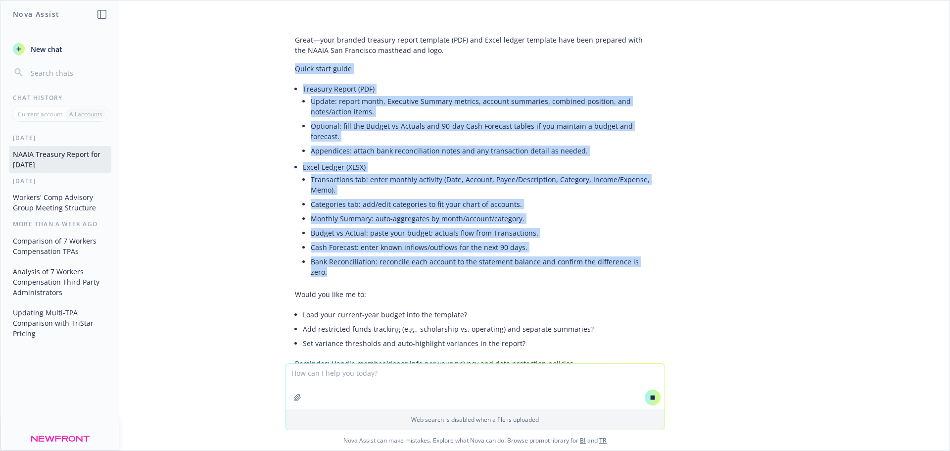
drag, startPoint x: 288, startPoint y: 234, endPoint x: 649, endPoint y: 217, distance: 360.5
click at [649, 217] on div "Great—your branded treasury report template (PDF) and Excel ledger template hav…" at bounding box center [475, 202] width 380 height 342
copy div "Quick start guide Treasury Report (PDF) Update: report month, Executive Summary…"
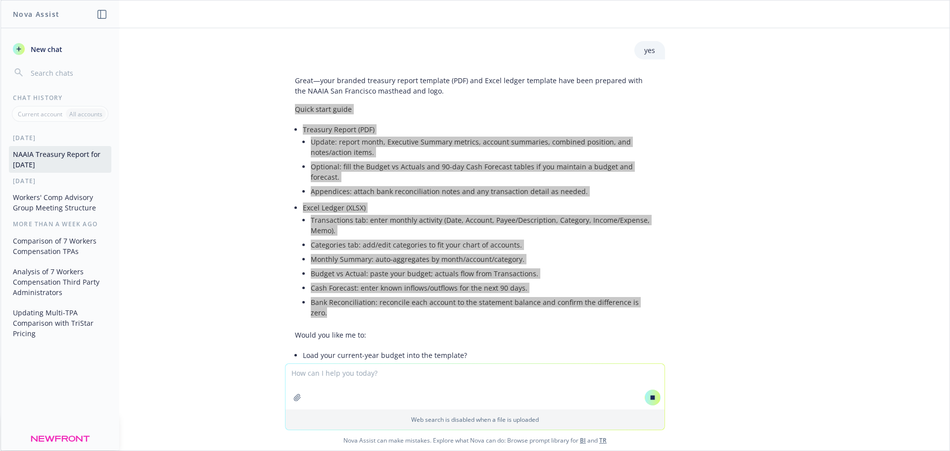
scroll to position [5533, 0]
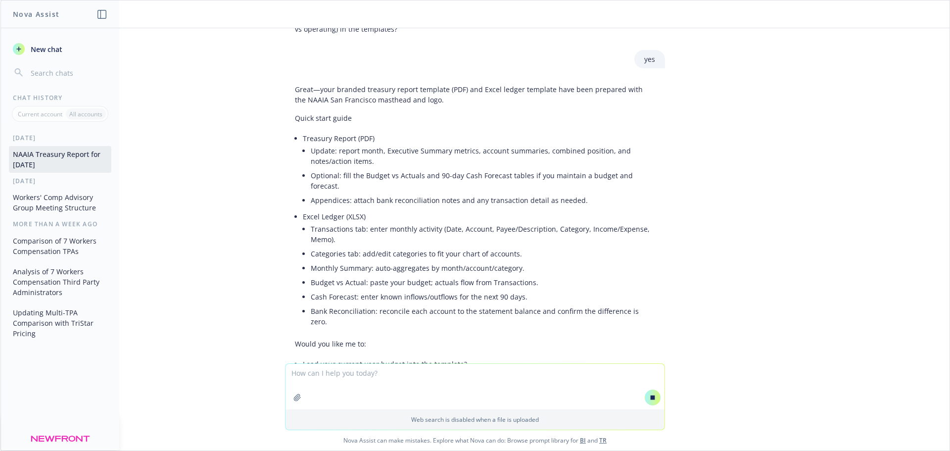
click at [245, 290] on div "pdf [DATE] Member Stmt.pdf pdf [DATE] Found Stmt.pdf please create a treasury r…" at bounding box center [474, 195] width 949 height 335
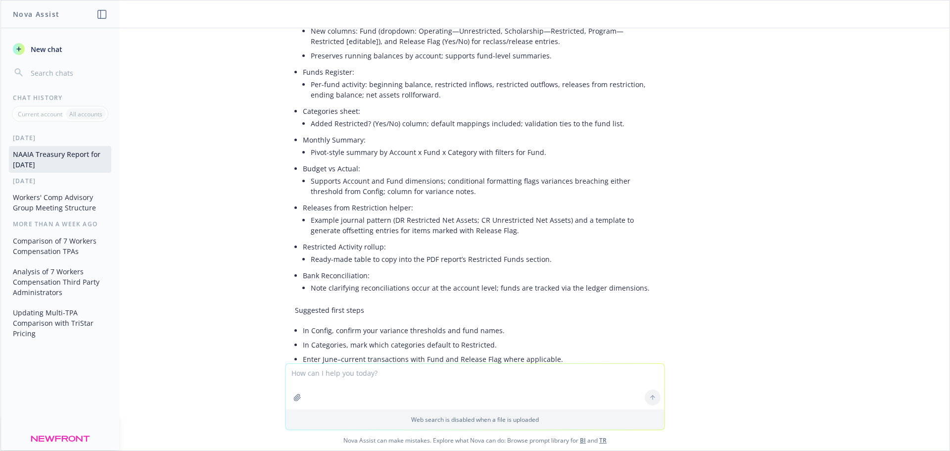
scroll to position [6532, 0]
